Goal: Complete application form

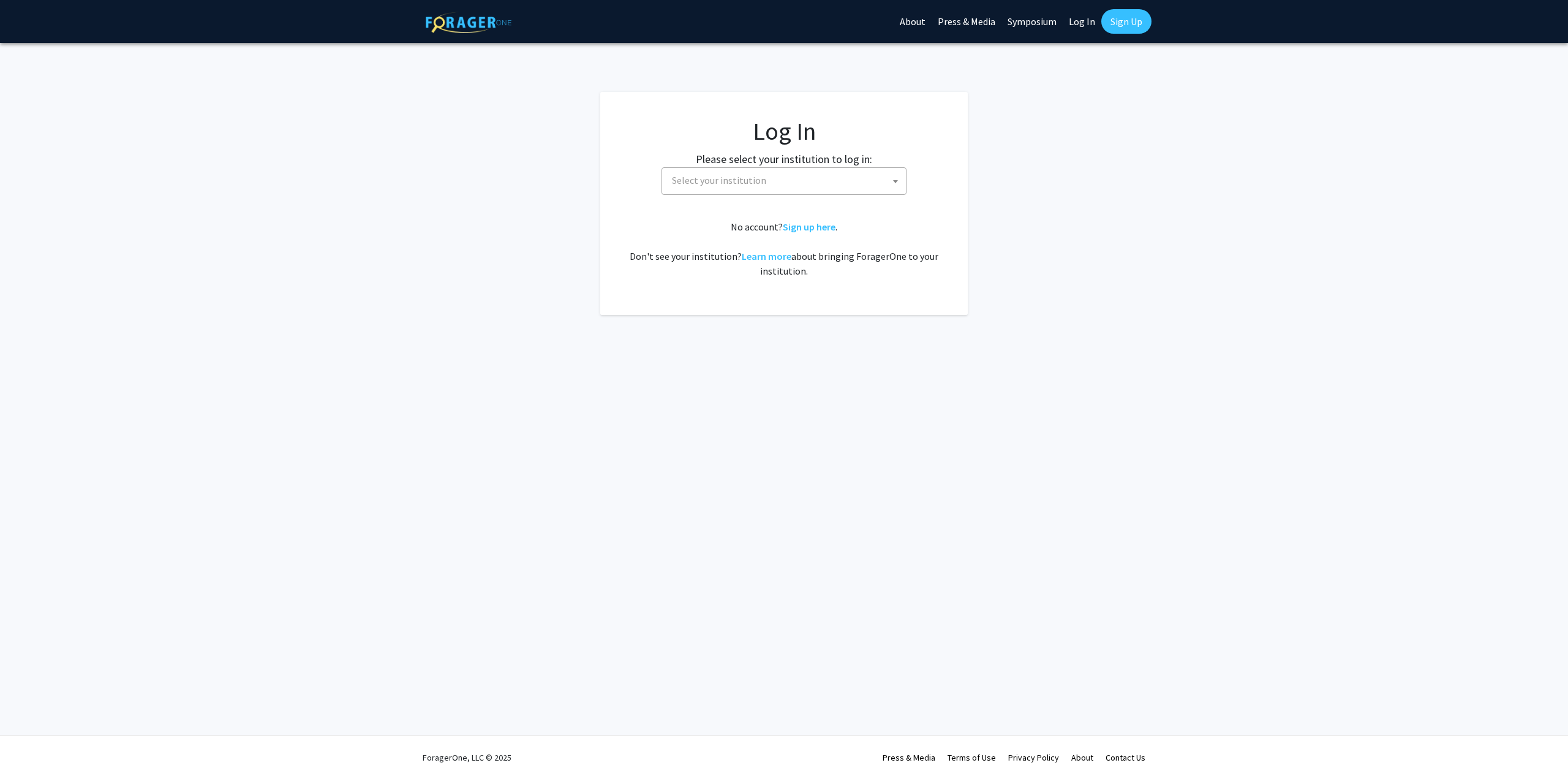
click at [824, 175] on span "Select your institution" at bounding box center [787, 180] width 239 height 25
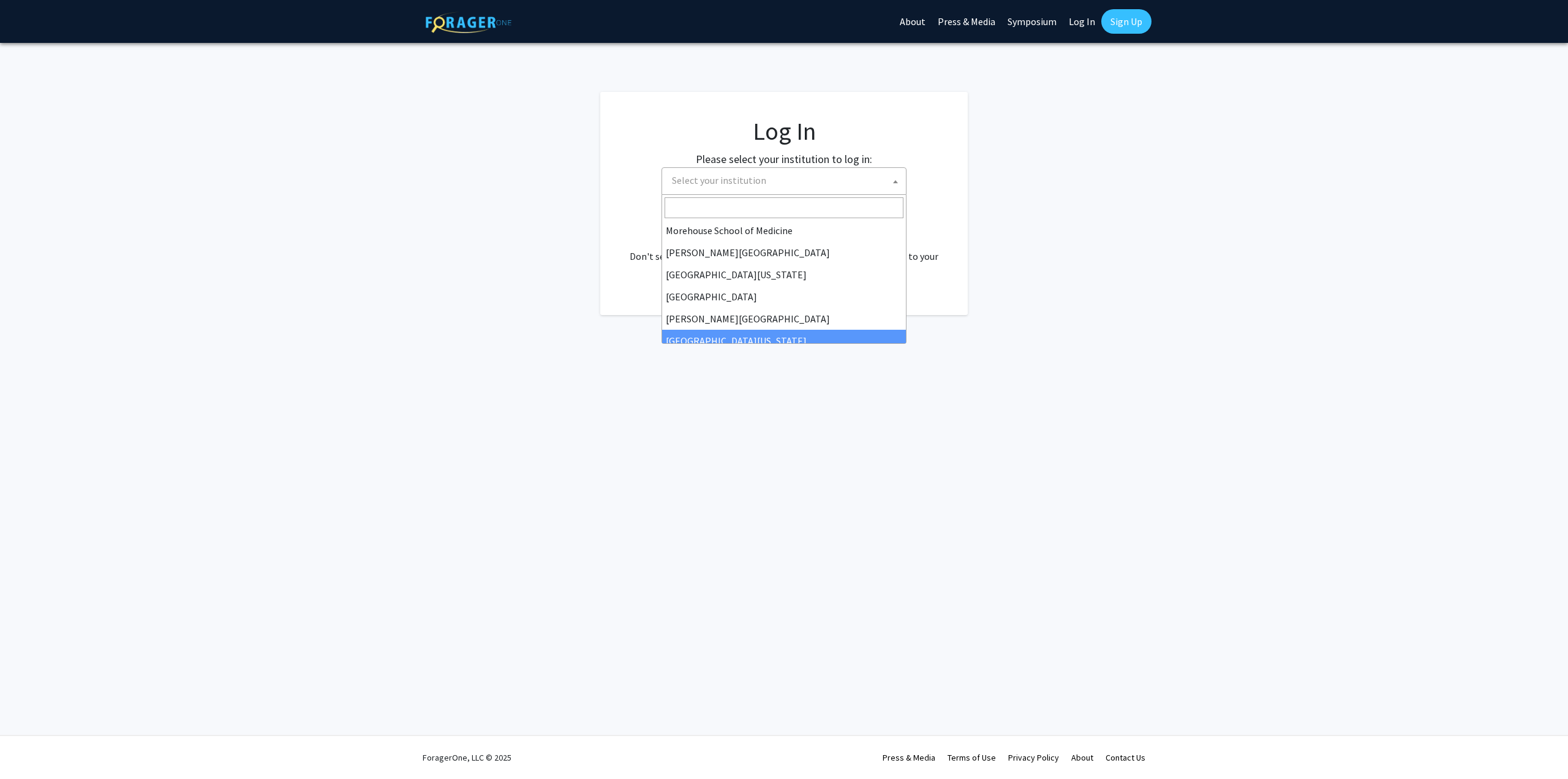
scroll to position [307, 0]
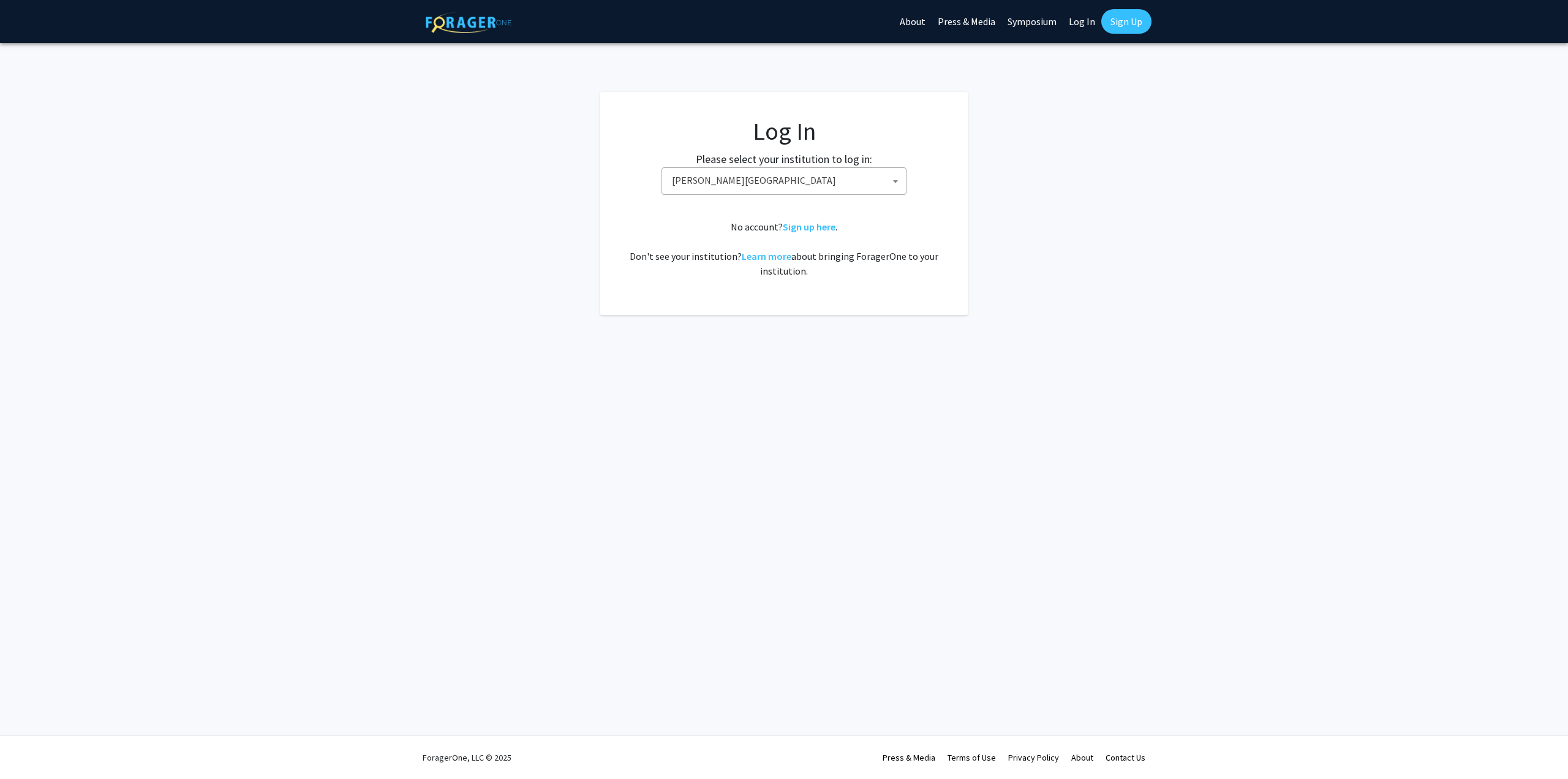
select select "24"
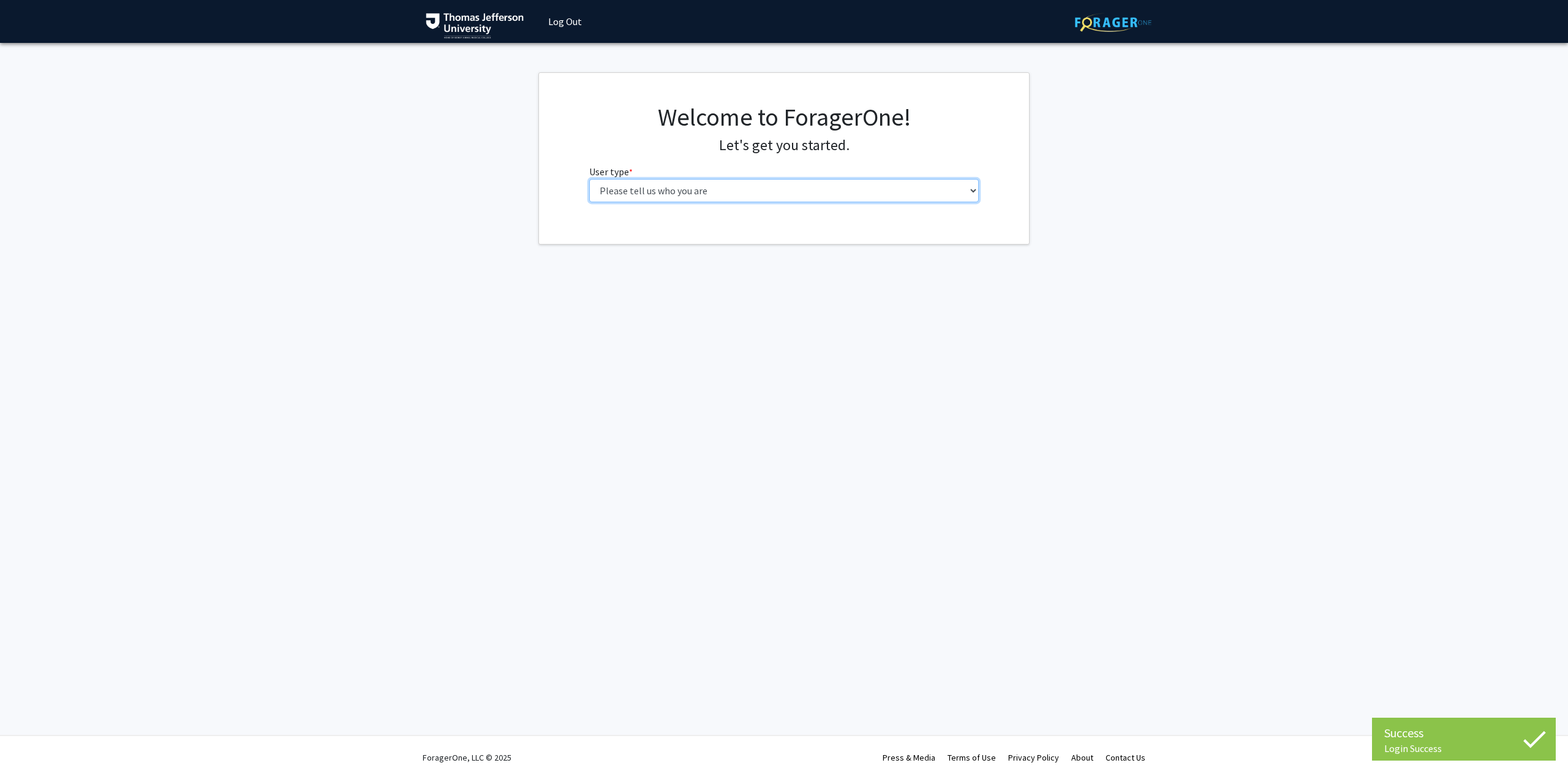
click at [841, 194] on select "Please tell us who you are Undergraduate Student Master's Student Doctoral Cand…" at bounding box center [784, 190] width 390 height 23
select select "2: masters"
click at [589, 179] on select "Please tell us who you are Undergraduate Student Master's Student Doctoral Cand…" at bounding box center [784, 190] width 390 height 23
click at [775, 234] on input "First Name * required" at bounding box center [784, 238] width 390 height 23
